Goal: Task Accomplishment & Management: Manage account settings

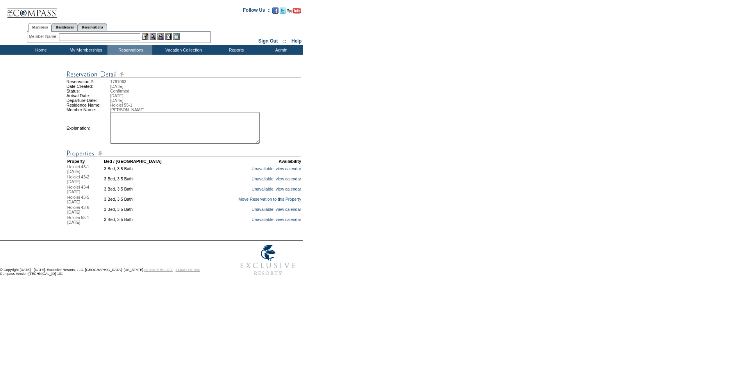
click at [185, 132] on textarea at bounding box center [185, 128] width 150 height 32
type textarea "ef"
click at [249, 202] on link "Move Reservation to this Property" at bounding box center [269, 199] width 63 height 5
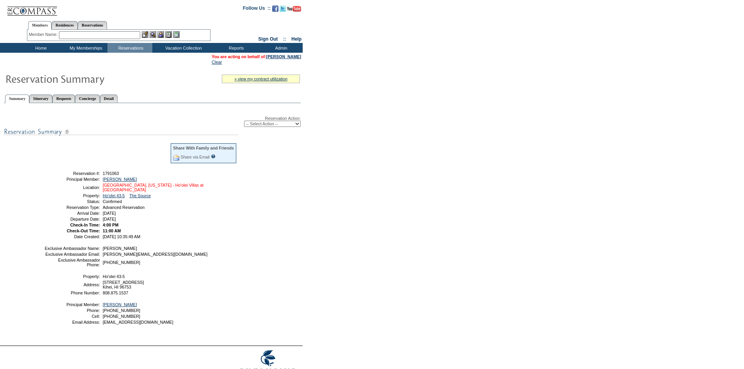
click at [148, 188] on link "Maui, Hawaii - Ho'olei Villas at Grand Wailea" at bounding box center [153, 187] width 101 height 9
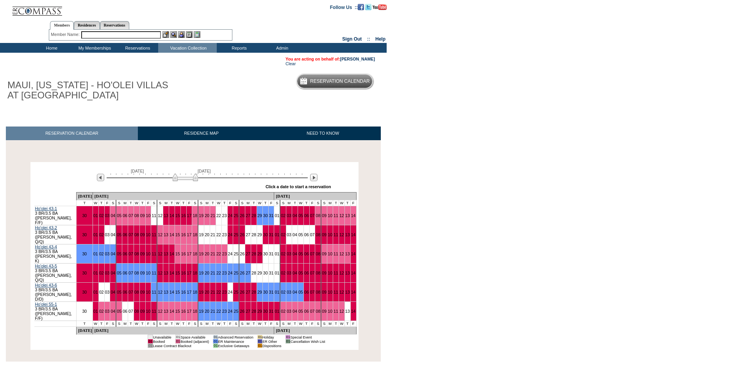
drag, startPoint x: 174, startPoint y: 178, endPoint x: 181, endPoint y: 178, distance: 7.4
click at [181, 178] on img at bounding box center [185, 178] width 25 height 8
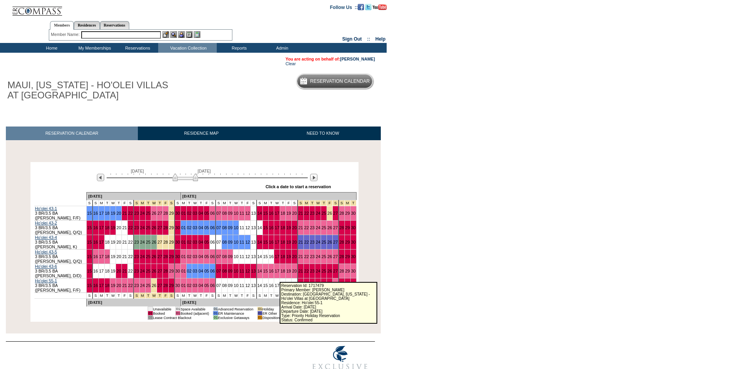
click at [299, 283] on link "21" at bounding box center [301, 285] width 5 height 5
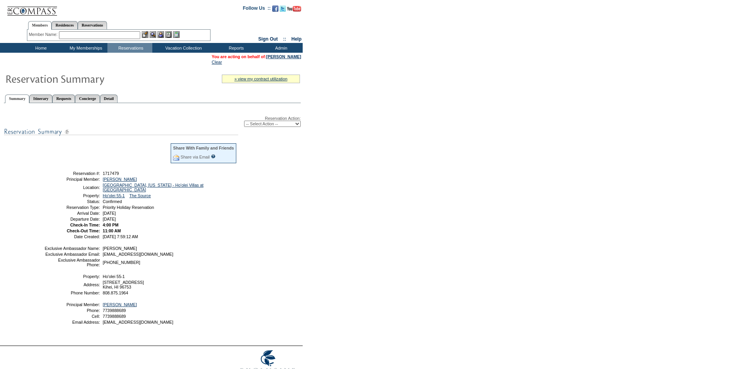
click at [293, 125] on select "-- Select Action -- Modify Reservation Dates Modify Reservation Cost Modify Occ…" at bounding box center [272, 124] width 57 height 6
select select "ChangeDates"
click at [244, 122] on select "-- Select Action -- Modify Reservation Dates Modify Reservation Cost Modify Occ…" at bounding box center [272, 124] width 57 height 6
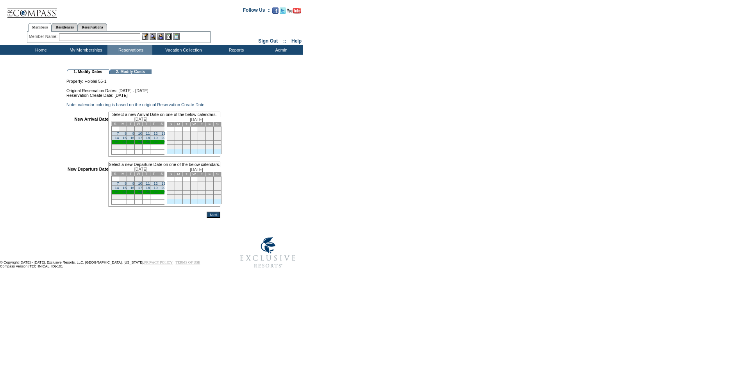
click at [150, 140] on link "18" at bounding box center [148, 138] width 4 height 4
